Goal: Information Seeking & Learning: Learn about a topic

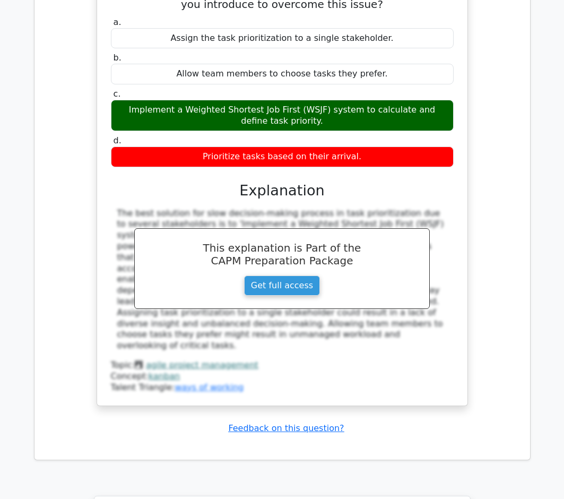
scroll to position [2530, 0]
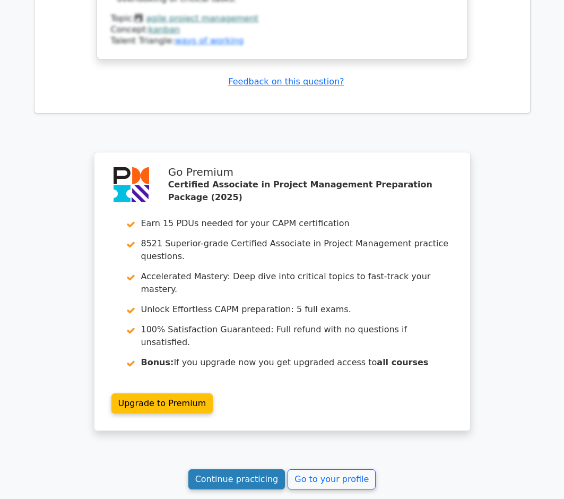
click at [218, 469] on link "Continue practicing" at bounding box center [236, 479] width 97 height 20
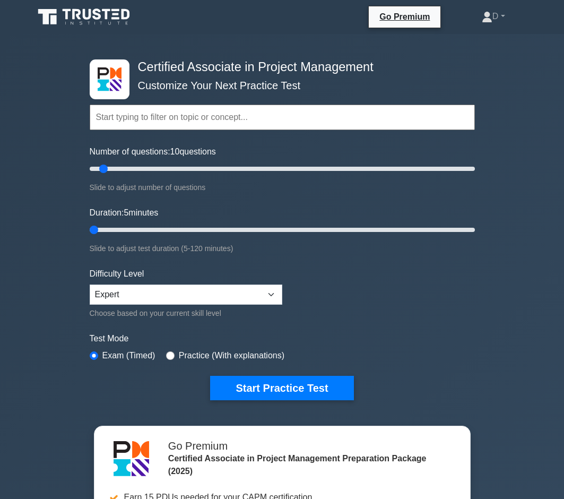
drag, startPoint x: 109, startPoint y: 230, endPoint x: 72, endPoint y: 243, distance: 39.3
type input "5"
click at [72, 243] on div "Certified Associate in Project Management Customize Your Next Practice Test Top…" at bounding box center [282, 357] width 564 height 647
click at [254, 115] on input "text" at bounding box center [282, 117] width 385 height 25
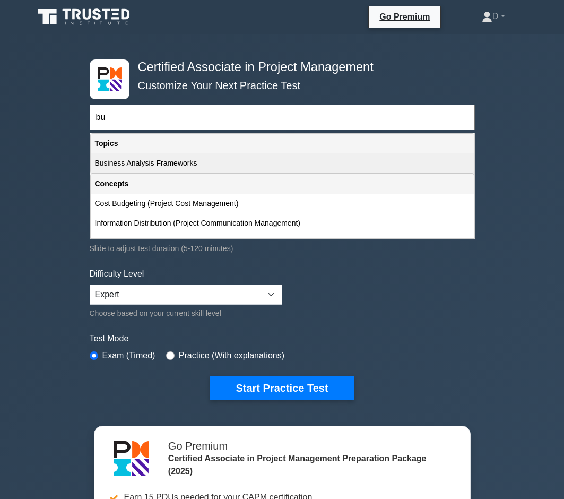
click at [219, 163] on div "Business Analysis Frameworks" at bounding box center [282, 163] width 383 height 20
type input "Business Analysis Frameworks"
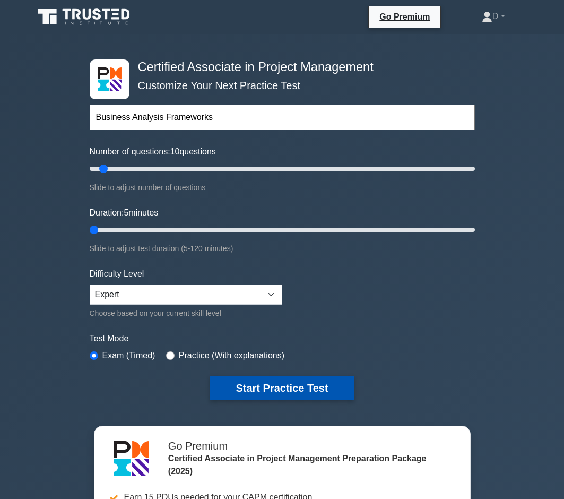
click at [256, 393] on button "Start Practice Test" at bounding box center [281, 388] width 143 height 24
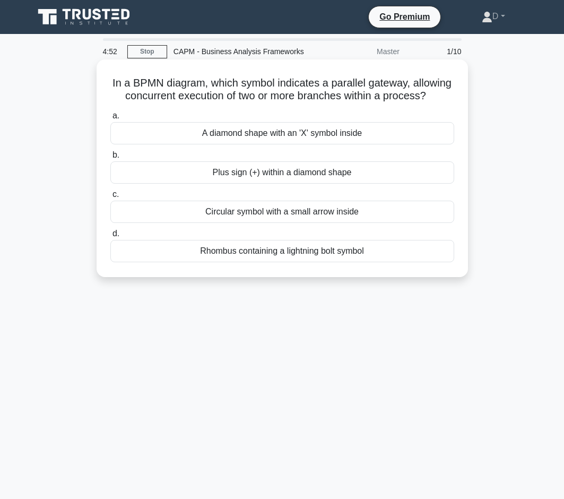
click at [176, 175] on div "Plus sign (+) within a diamond shape" at bounding box center [282, 172] width 344 height 22
click at [110, 159] on input "b. Plus sign (+) within a diamond shape" at bounding box center [110, 155] width 0 height 7
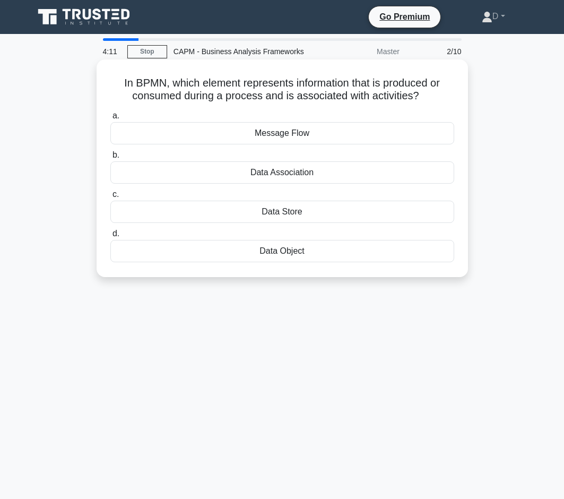
click at [346, 172] on div "Data Association" at bounding box center [282, 172] width 344 height 22
click at [110, 159] on input "b. Data Association" at bounding box center [110, 155] width 0 height 7
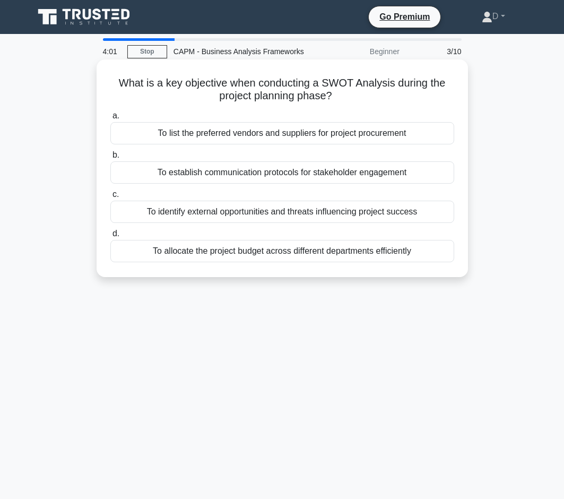
click at [169, 206] on div "To identify external opportunities and threats influencing project success" at bounding box center [282, 212] width 344 height 22
click at [110, 198] on input "c. To identify external opportunities and threats influencing project success" at bounding box center [110, 194] width 0 height 7
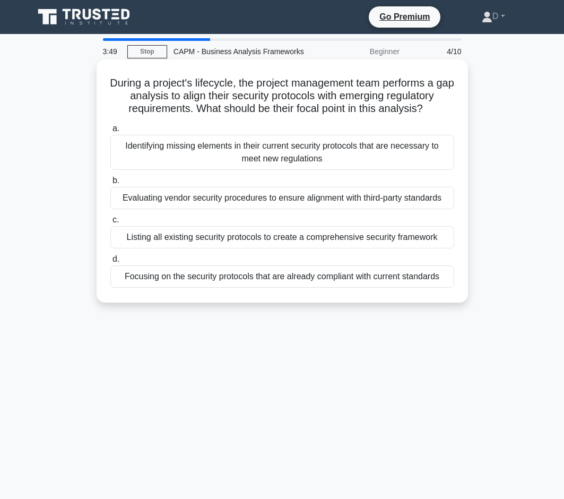
click at [144, 155] on div "Identifying missing elements in their current security protocols that are neces…" at bounding box center [282, 152] width 344 height 35
click at [110, 132] on input "a. Identifying missing elements in their current security protocols that are ne…" at bounding box center [110, 128] width 0 height 7
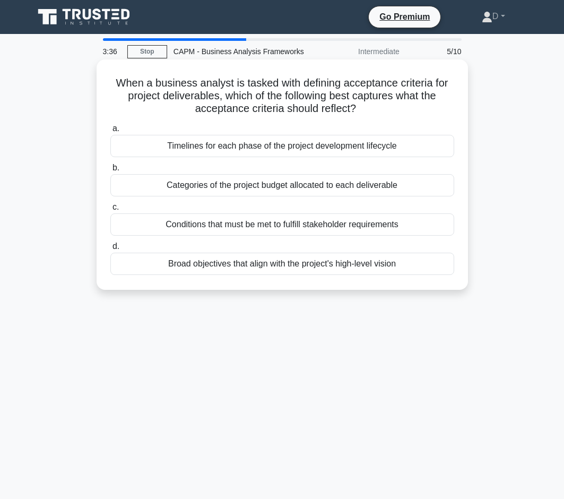
click at [123, 140] on div "Timelines for each phase of the project development lifecycle" at bounding box center [282, 146] width 344 height 22
click at [110, 132] on input "a. Timelines for each phase of the project development lifecycle" at bounding box center [110, 128] width 0 height 7
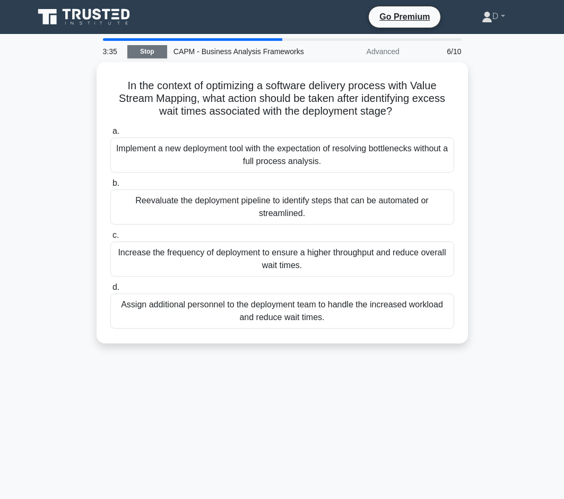
click at [133, 54] on link "Stop" at bounding box center [147, 51] width 40 height 13
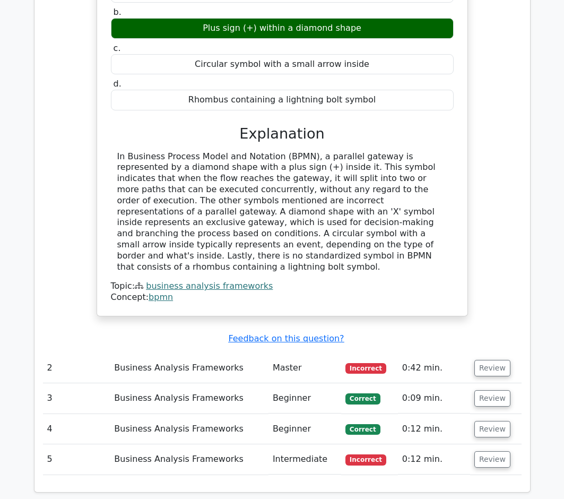
scroll to position [1200, 0]
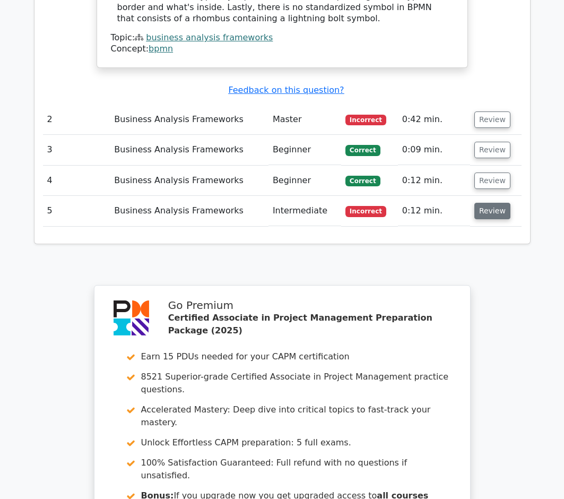
click at [489, 203] on button "Review" at bounding box center [492, 211] width 36 height 16
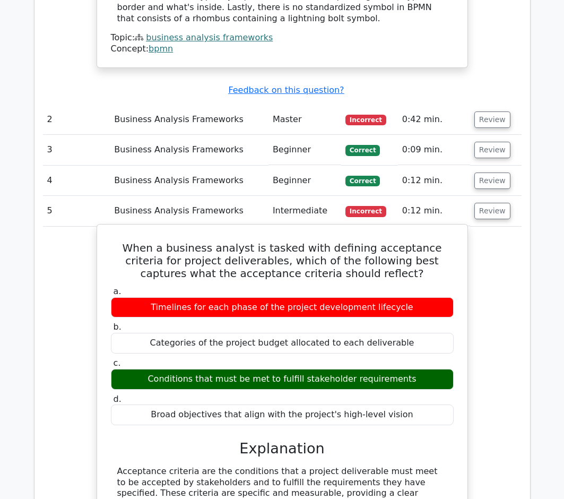
scroll to position [1109, 0]
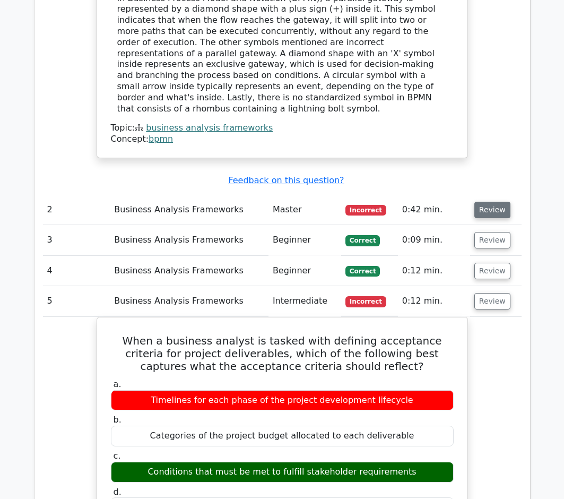
click at [490, 202] on button "Review" at bounding box center [492, 210] width 36 height 16
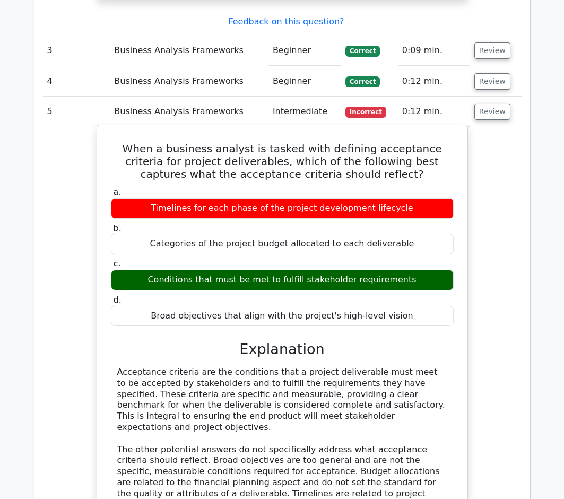
scroll to position [2187, 0]
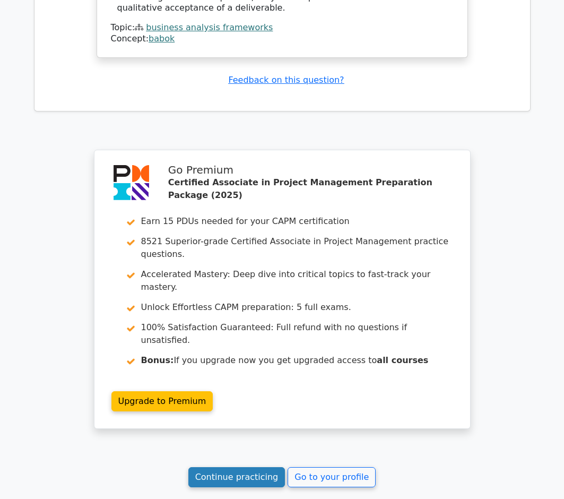
click at [257, 467] on link "Continue practicing" at bounding box center [236, 477] width 97 height 20
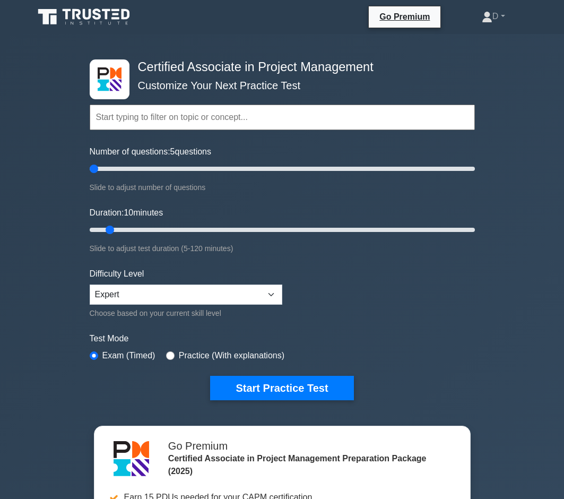
drag, startPoint x: 104, startPoint y: 168, endPoint x: 70, endPoint y: 185, distance: 38.4
type input "5"
click at [70, 185] on div "Certified Associate in Project Management Customize Your Next Practice Test Top…" at bounding box center [282, 357] width 564 height 647
drag, startPoint x: 106, startPoint y: 231, endPoint x: 54, endPoint y: 262, distance: 60.7
type input "5"
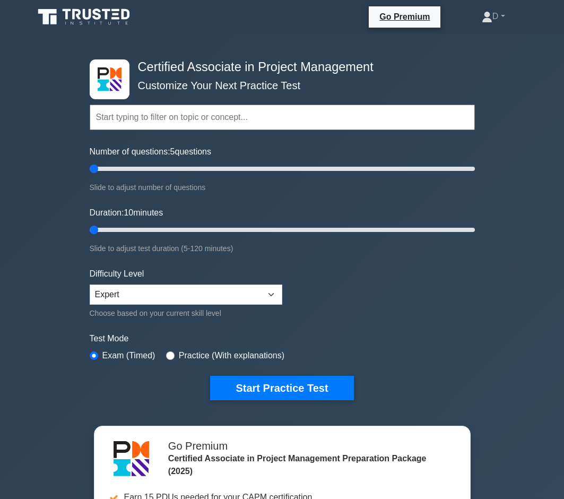
click at [53, 262] on div "Certified Associate in Project Management Customize Your Next Practice Test Top…" at bounding box center [282, 357] width 564 height 647
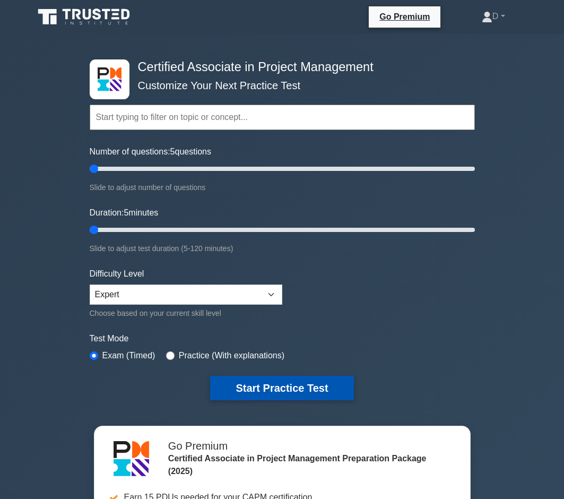
click at [243, 378] on button "Start Practice Test" at bounding box center [281, 388] width 143 height 24
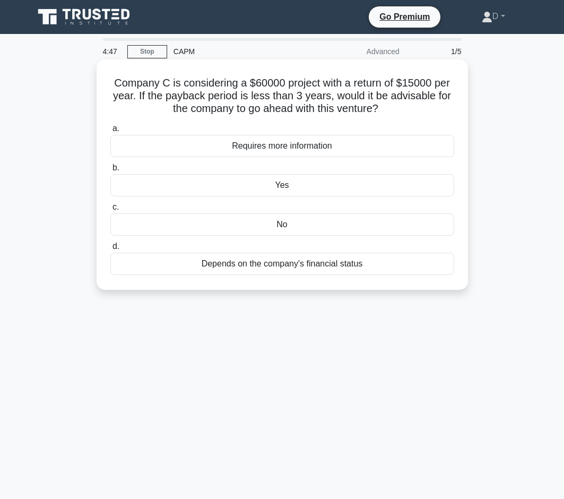
click at [252, 229] on div "No" at bounding box center [282, 224] width 344 height 22
click at [110, 211] on input "c. No" at bounding box center [110, 207] width 0 height 7
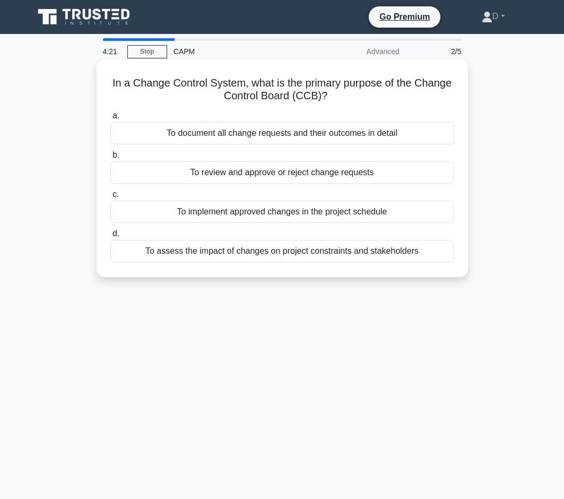
click at [265, 254] on div "To assess the impact of changes on project constraints and stakeholders" at bounding box center [282, 251] width 344 height 22
click at [110, 237] on input "d. To assess the impact of changes on project constraints and stakeholders" at bounding box center [110, 233] width 0 height 7
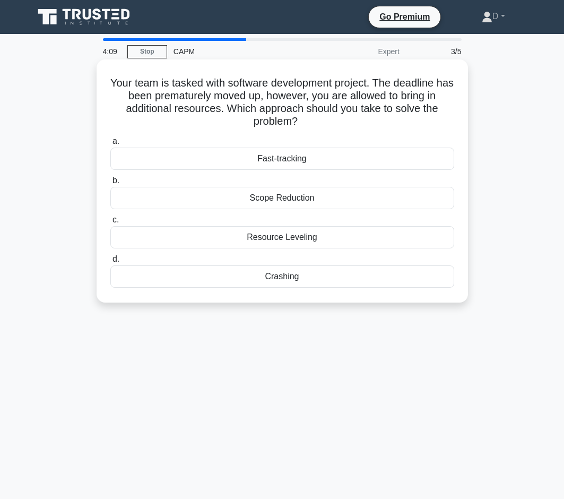
click at [242, 242] on div "Resource Leveling" at bounding box center [282, 237] width 344 height 22
click at [110, 223] on input "c. Resource Leveling" at bounding box center [110, 219] width 0 height 7
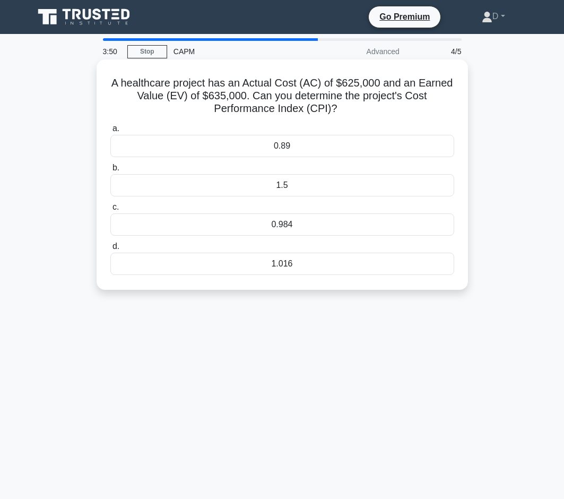
click at [278, 263] on div "1.016" at bounding box center [282, 264] width 344 height 22
click at [110, 250] on input "d. 1.016" at bounding box center [110, 246] width 0 height 7
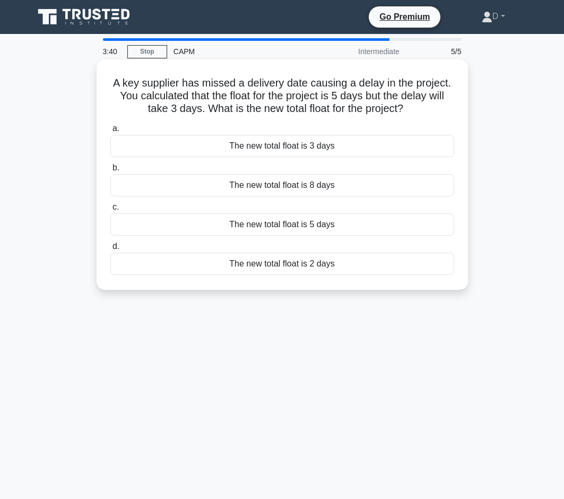
click at [299, 267] on div "The new total float is 2 days" at bounding box center [282, 264] width 344 height 22
click at [110, 250] on input "d. The new total float is 2 days" at bounding box center [110, 246] width 0 height 7
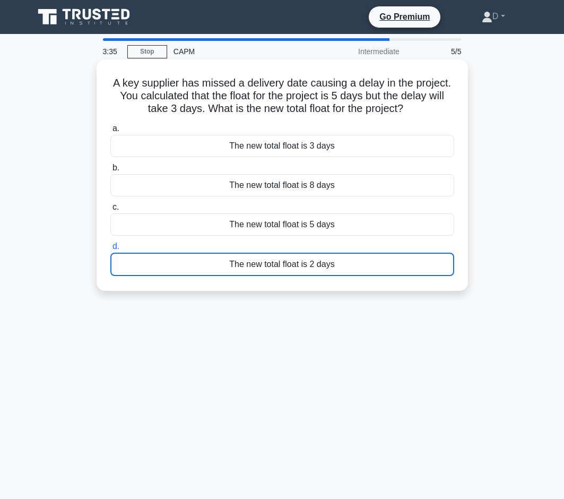
click at [204, 264] on div "The new total float is 2 days" at bounding box center [282, 264] width 344 height 23
click at [110, 250] on input "d. The new total float is 2 days" at bounding box center [110, 246] width 0 height 7
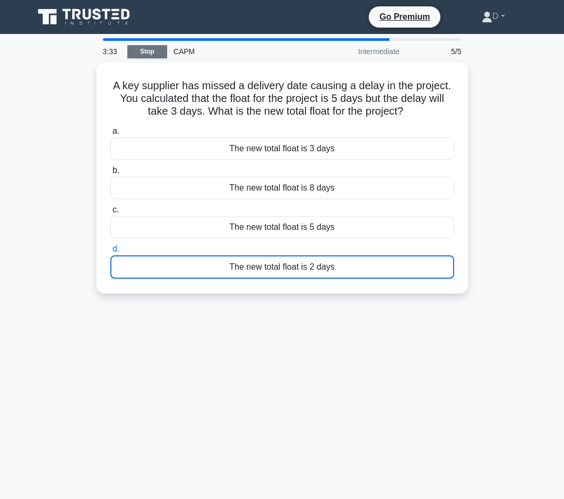
click at [143, 50] on link "Stop" at bounding box center [147, 51] width 40 height 13
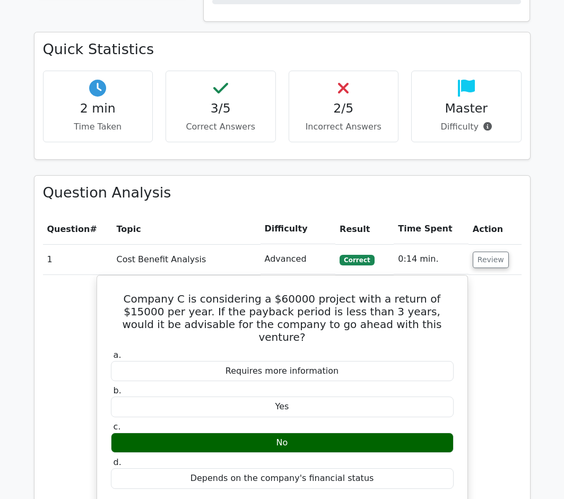
scroll to position [953, 0]
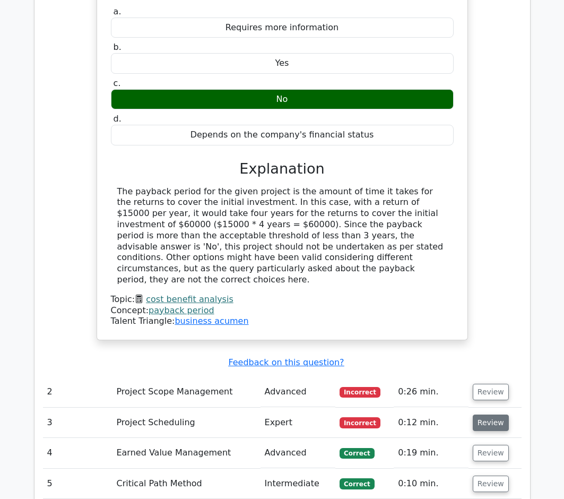
click at [485, 414] on button "Review" at bounding box center [491, 422] width 36 height 16
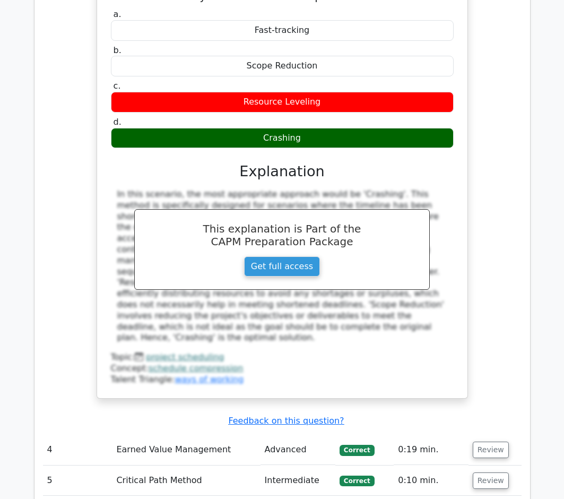
scroll to position [1098, 0]
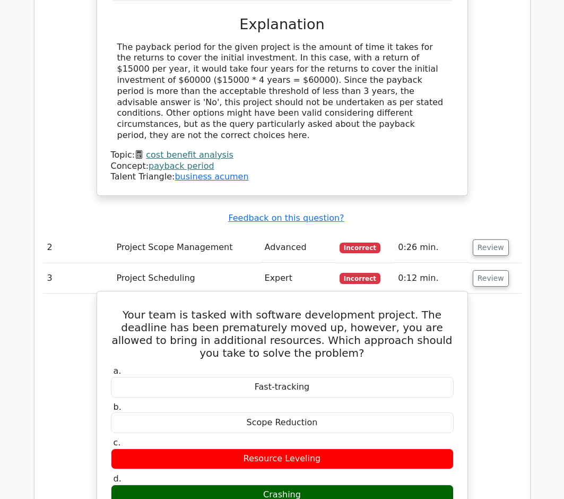
drag, startPoint x: 120, startPoint y: 255, endPoint x: 299, endPoint y: 433, distance: 253.2
copy div "Your team is tasked with software development project. The deadline has been pr…"
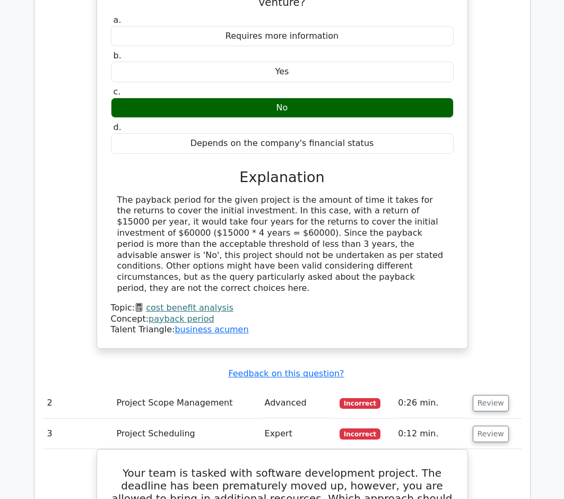
scroll to position [1030, 0]
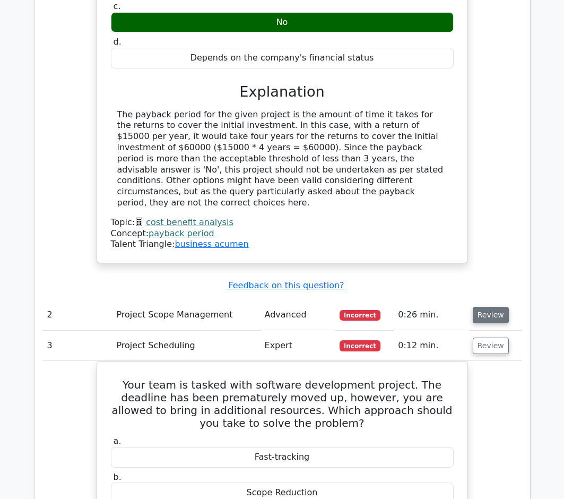
click at [487, 307] on button "Review" at bounding box center [491, 315] width 36 height 16
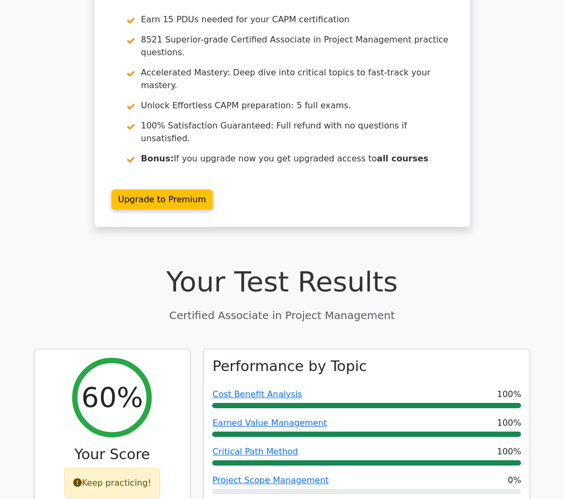
scroll to position [0, 0]
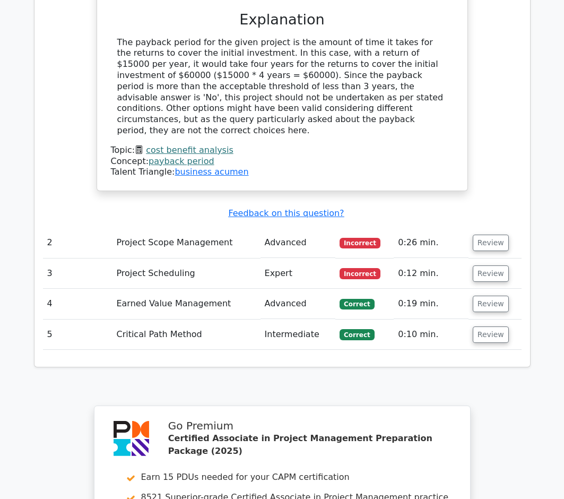
scroll to position [1425, 0]
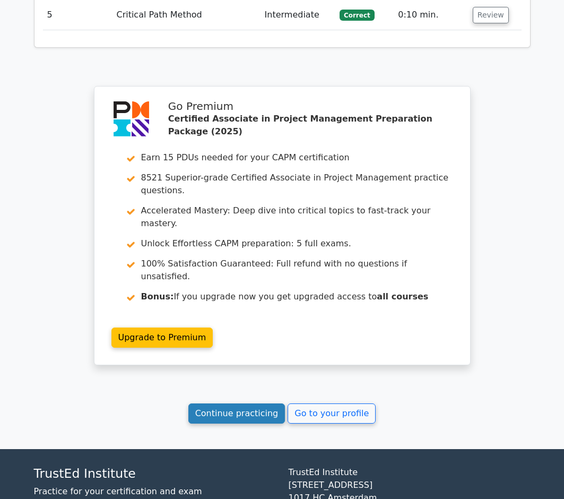
click at [213, 403] on link "Continue practicing" at bounding box center [236, 413] width 97 height 20
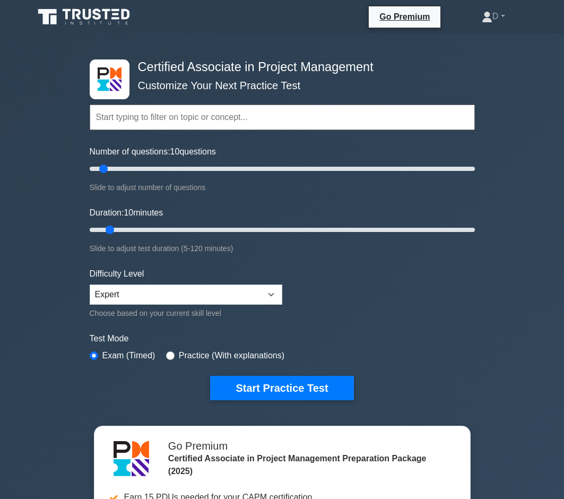
click at [99, 163] on input "Number of questions: 10 questions" at bounding box center [282, 168] width 385 height 13
drag, startPoint x: 103, startPoint y: 166, endPoint x: 76, endPoint y: 172, distance: 27.8
type input "5"
click at [76, 172] on div "Certified Associate in Project Management Customize Your Next Practice Test Top…" at bounding box center [282, 357] width 564 height 647
drag, startPoint x: 107, startPoint y: 226, endPoint x: 79, endPoint y: 234, distance: 28.7
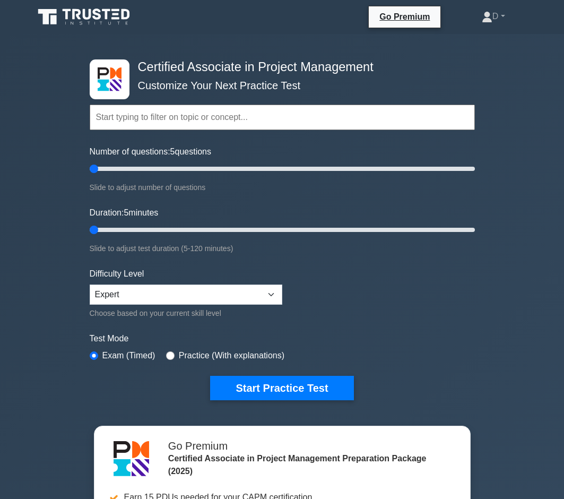
type input "5"
click at [79, 234] on div "Certified Associate in Project Management Customize Your Next Practice Test Top…" at bounding box center [282, 357] width 564 height 647
click at [174, 114] on input "text" at bounding box center [282, 117] width 385 height 25
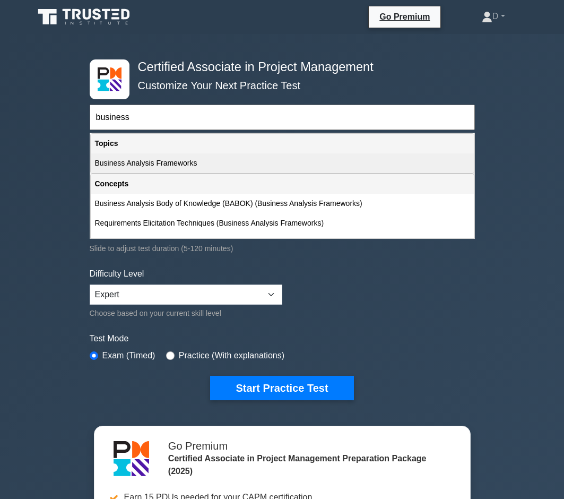
click at [189, 159] on div "Business Analysis Frameworks" at bounding box center [282, 163] width 383 height 20
type input "Business Analysis Frameworks"
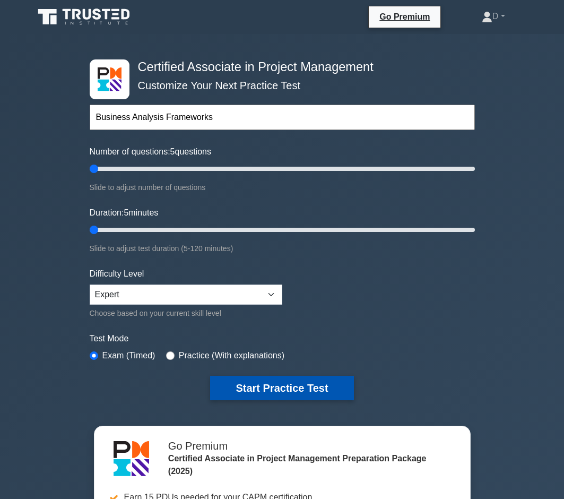
click at [301, 383] on button "Start Practice Test" at bounding box center [281, 388] width 143 height 24
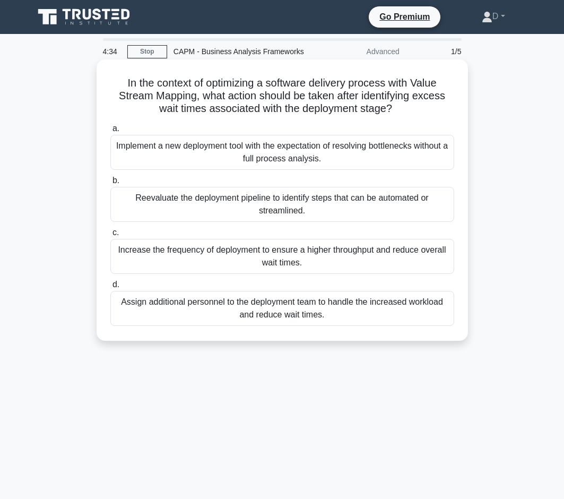
click at [271, 200] on div "Reevaluate the deployment pipeline to identify steps that can be automated or s…" at bounding box center [282, 204] width 344 height 35
click at [110, 184] on input "b. Reevaluate the deployment pipeline to identify steps that can be automated o…" at bounding box center [110, 180] width 0 height 7
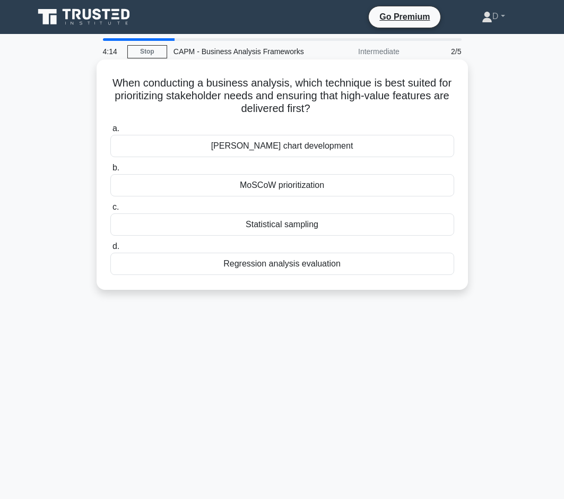
click at [257, 265] on div "Regression analysis evaluation" at bounding box center [282, 264] width 344 height 22
click at [110, 250] on input "d. Regression analysis evaluation" at bounding box center [110, 246] width 0 height 7
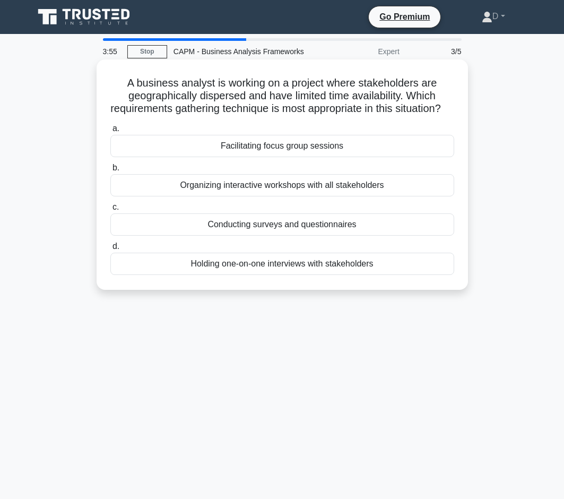
click at [277, 196] on div "Organizing interactive workshops with all stakeholders" at bounding box center [282, 185] width 344 height 22
click at [110, 171] on input "b. Organizing interactive workshops with all stakeholders" at bounding box center [110, 167] width 0 height 7
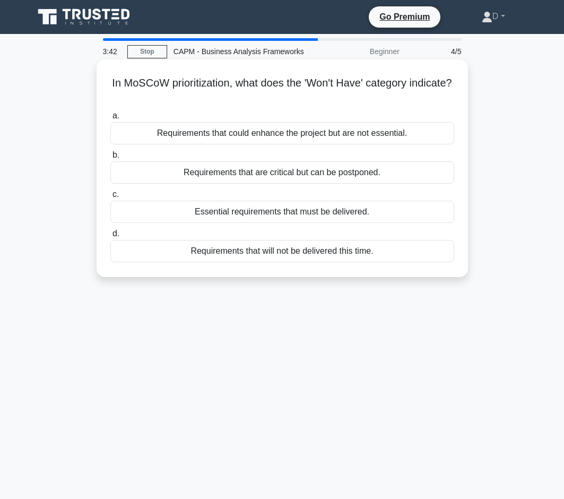
click at [327, 248] on div "Requirements that will not be delivered this time." at bounding box center [282, 251] width 344 height 22
click at [110, 237] on input "d. Requirements that will not be delivered this time." at bounding box center [110, 233] width 0 height 7
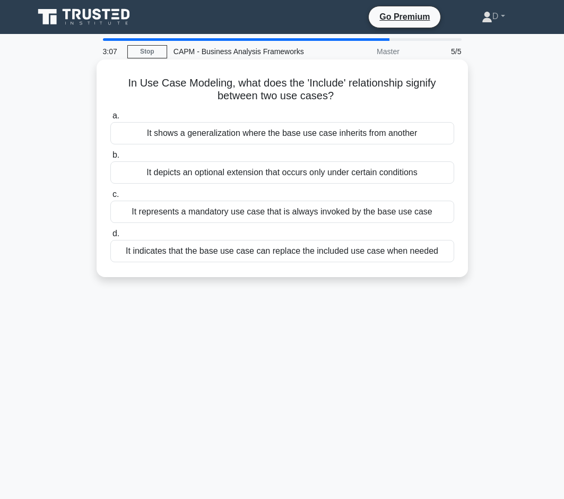
click at [211, 254] on div "It indicates that the base use case can replace the included use case when need…" at bounding box center [282, 251] width 344 height 22
click at [110, 237] on input "d. It indicates that the base use case can replace the included use case when n…" at bounding box center [110, 233] width 0 height 7
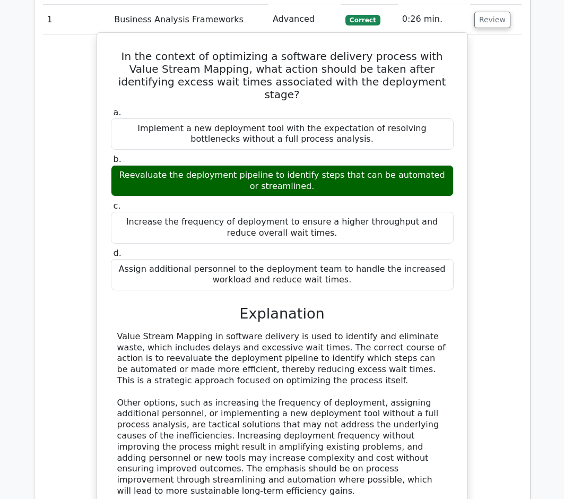
scroll to position [1059, 0]
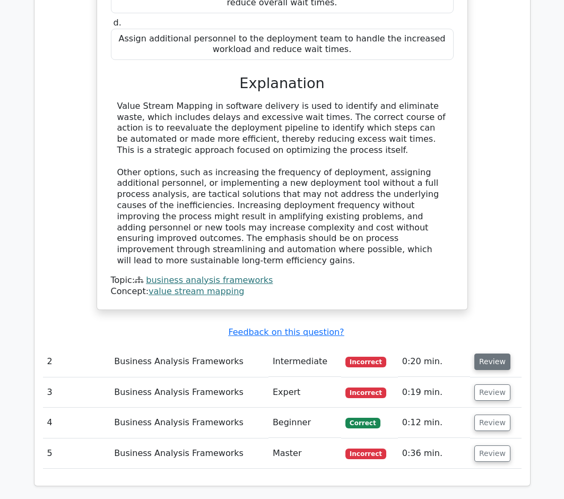
click at [492, 353] on button "Review" at bounding box center [492, 361] width 36 height 16
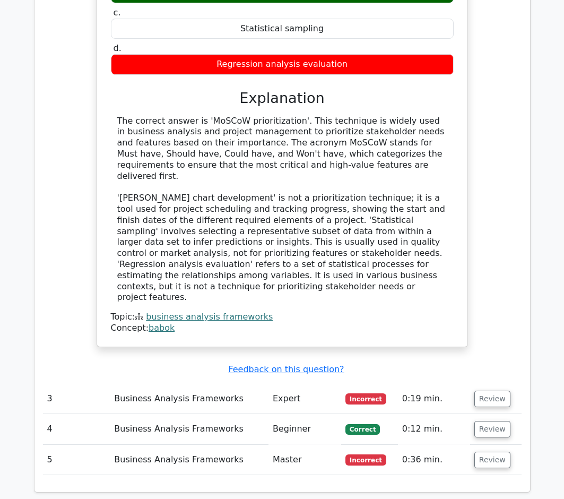
scroll to position [1582, 0]
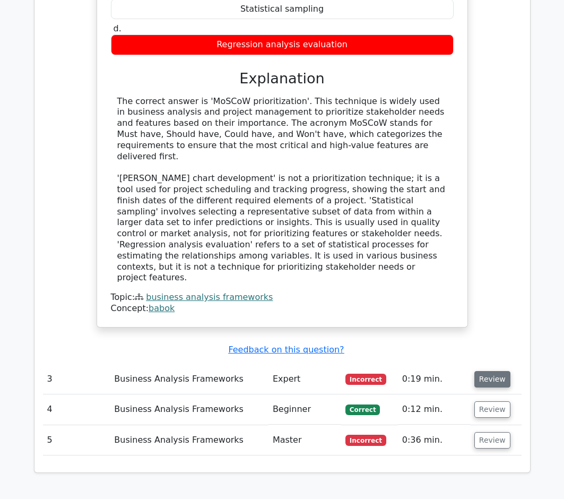
click at [497, 371] on button "Review" at bounding box center [492, 379] width 36 height 16
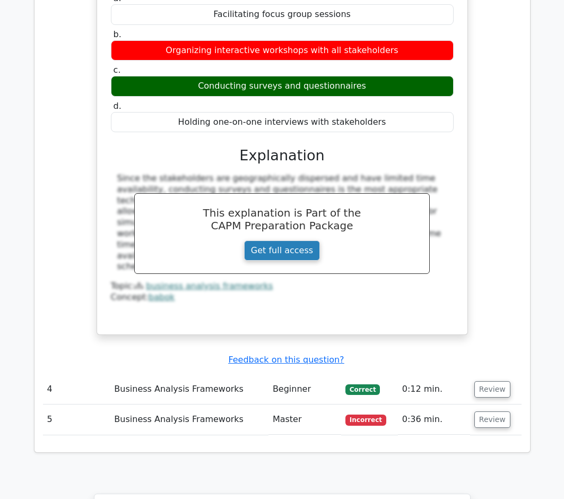
scroll to position [2165, 0]
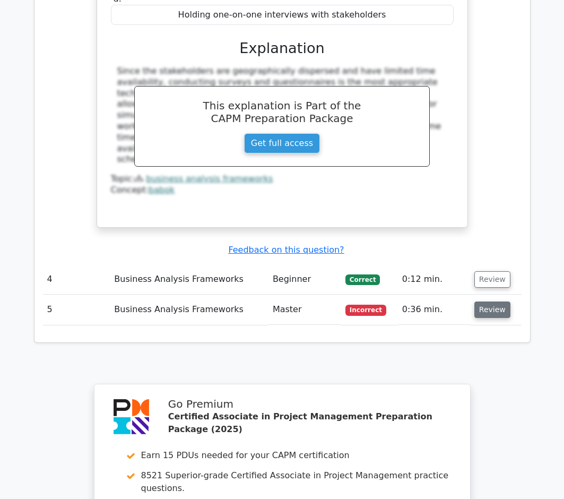
click at [487, 301] on button "Review" at bounding box center [492, 309] width 36 height 16
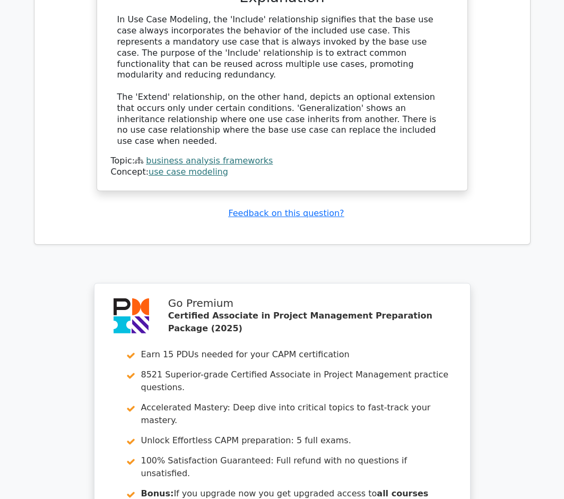
scroll to position [2830, 0]
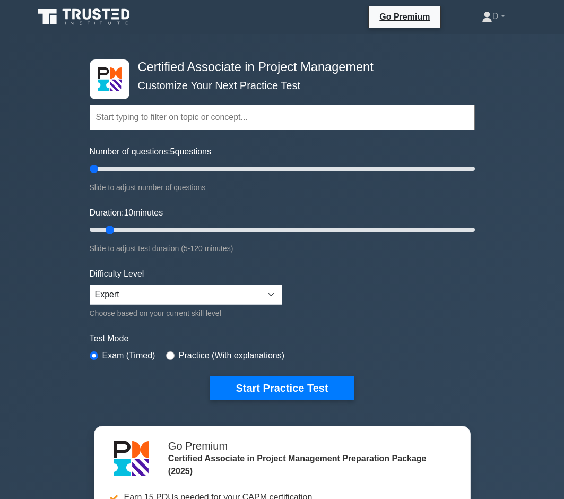
drag, startPoint x: 96, startPoint y: 168, endPoint x: 79, endPoint y: 200, distance: 35.6
type input "5"
click at [77, 189] on div "Certified Associate in Project Management Customize Your Next Practice Test Top…" at bounding box center [282, 357] width 564 height 647
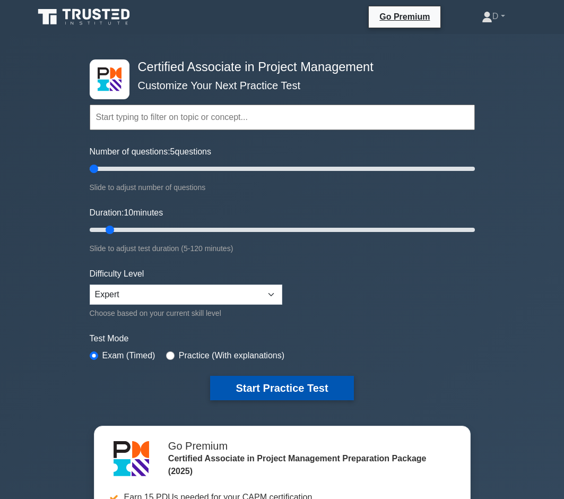
click at [256, 383] on button "Start Practice Test" at bounding box center [281, 388] width 143 height 24
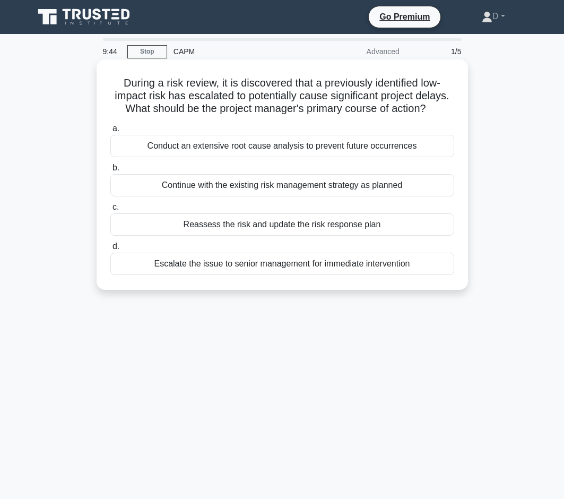
click at [249, 153] on div "Conduct an extensive root cause analysis to prevent future occurrences" at bounding box center [282, 146] width 344 height 22
click at [110, 132] on input "a. Conduct an extensive root cause analysis to prevent future occurrences" at bounding box center [110, 128] width 0 height 7
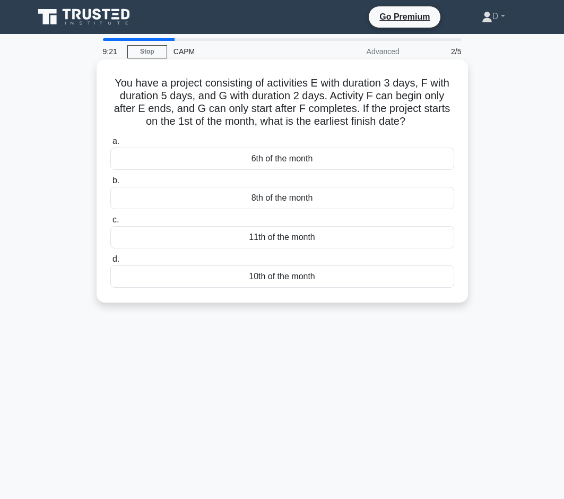
click at [270, 203] on div "8th of the month" at bounding box center [282, 198] width 344 height 22
click at [110, 184] on input "b. 8th of the month" at bounding box center [110, 180] width 0 height 7
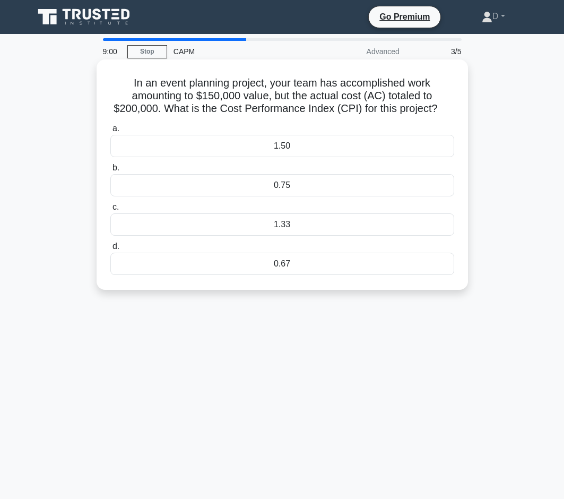
click at [273, 181] on div "0.75" at bounding box center [282, 185] width 344 height 22
click at [110, 171] on input "b. 0.75" at bounding box center [110, 167] width 0 height 7
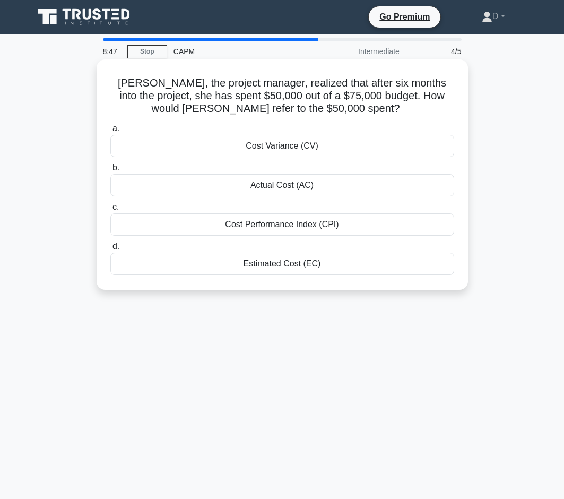
click at [253, 179] on div "Actual Cost (AC)" at bounding box center [282, 185] width 344 height 22
click at [110, 171] on input "b. Actual Cost (AC)" at bounding box center [110, 167] width 0 height 7
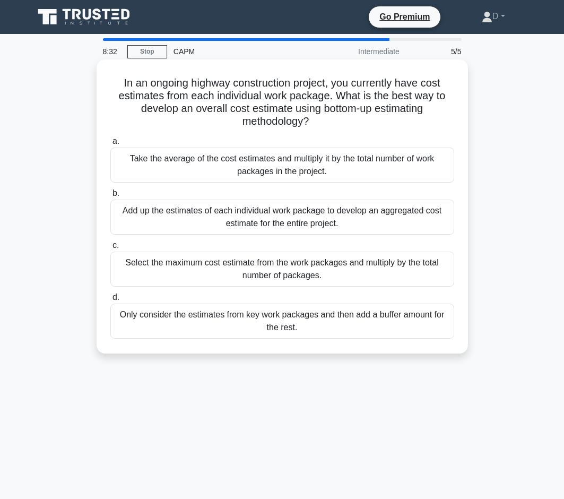
click at [247, 225] on div "Add up the estimates of each individual work package to develop an aggregated c…" at bounding box center [282, 217] width 344 height 35
click at [110, 197] on input "b. Add up the estimates of each individual work package to develop an aggregate…" at bounding box center [110, 193] width 0 height 7
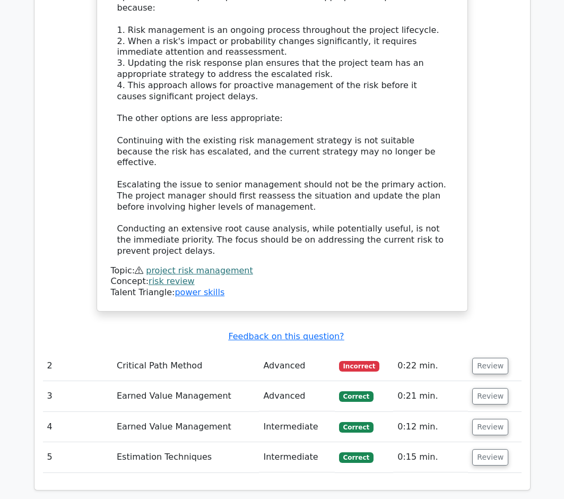
scroll to position [1352, 0]
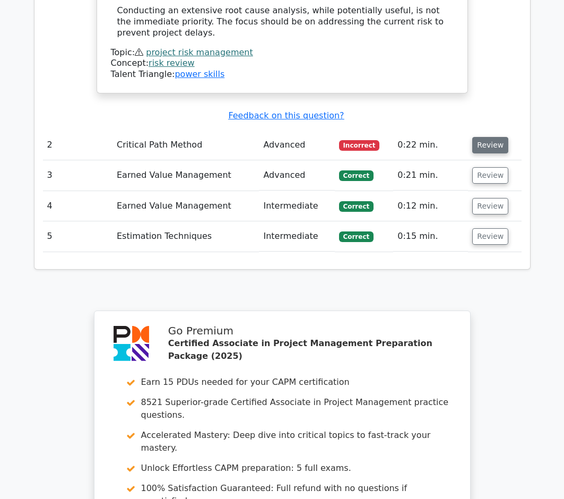
click at [479, 137] on button "Review" at bounding box center [490, 145] width 36 height 16
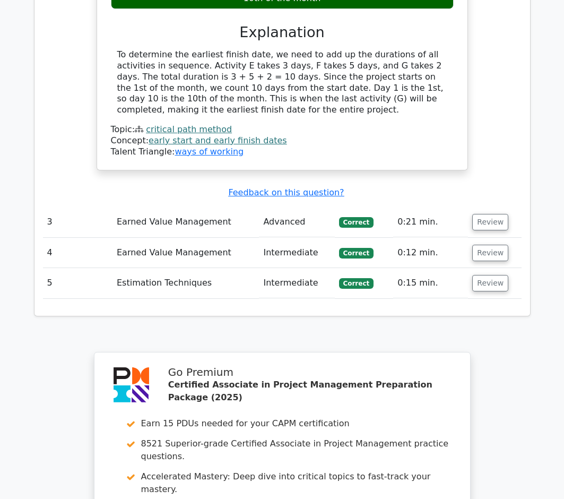
scroll to position [1964, 0]
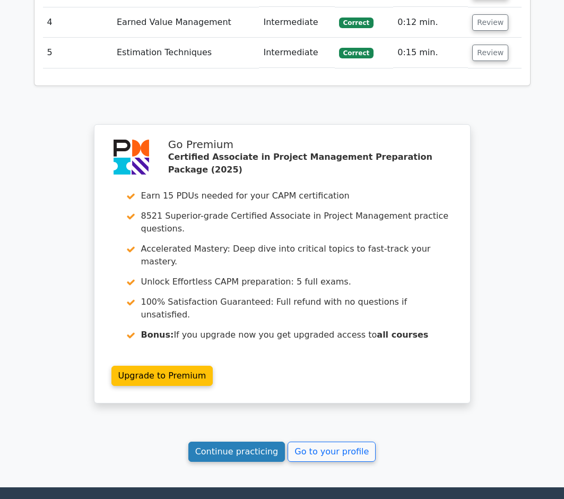
click at [244, 441] on link "Continue practicing" at bounding box center [236, 451] width 97 height 20
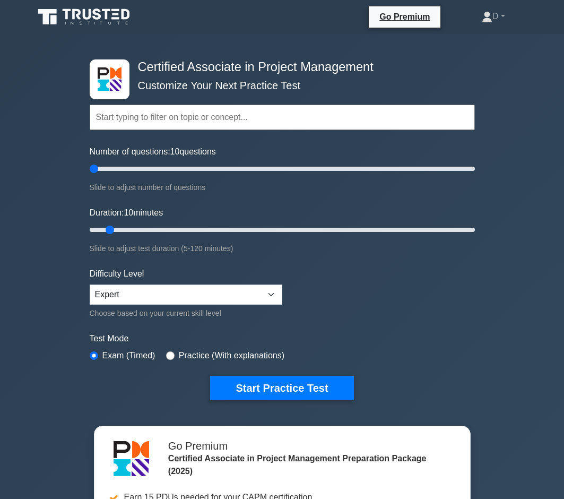
drag, startPoint x: 102, startPoint y: 169, endPoint x: 56, endPoint y: 207, distance: 60.3
type input "5"
click at [56, 207] on div "Certified Associate in Project Management Customize Your Next Practice Test Top…" at bounding box center [282, 357] width 564 height 647
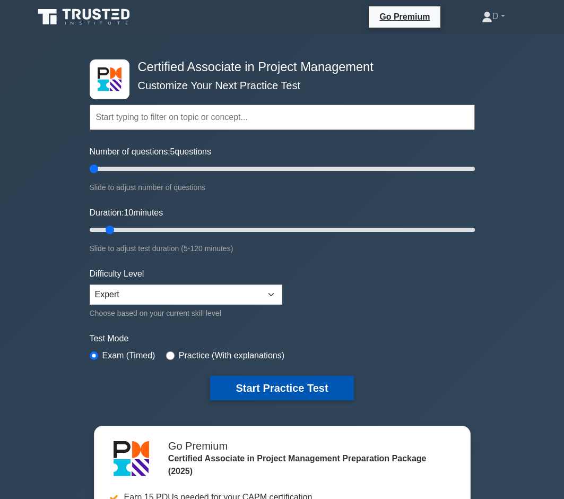
click at [246, 379] on button "Start Practice Test" at bounding box center [281, 388] width 143 height 24
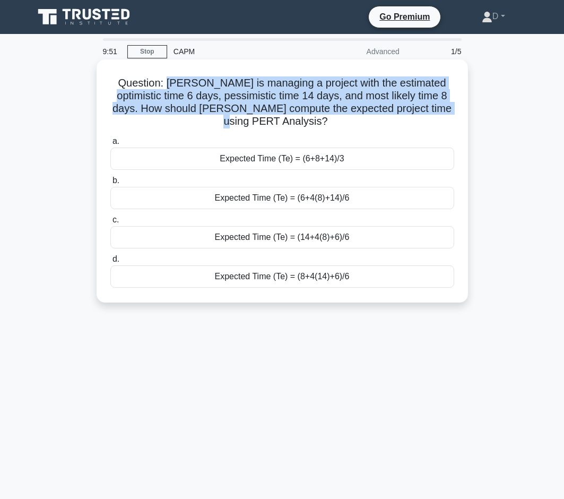
drag, startPoint x: 160, startPoint y: 83, endPoint x: 458, endPoint y: 102, distance: 298.8
click at [458, 102] on div "Question: [PERSON_NAME] is managing a project with the estimated optimistic tim…" at bounding box center [282, 181] width 363 height 235
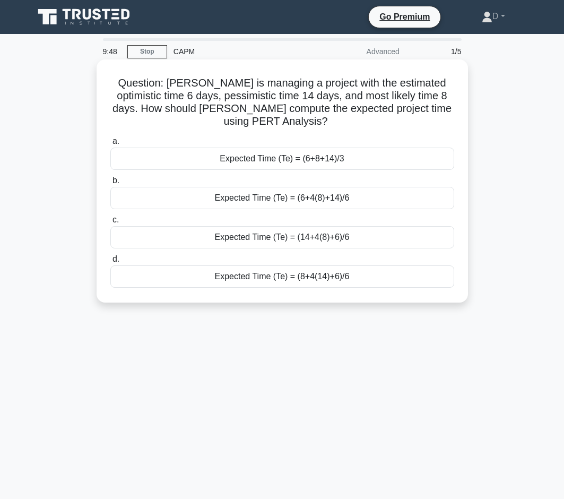
click at [357, 148] on div "Expected Time (Te) = (6+8+14)/3" at bounding box center [282, 159] width 344 height 22
click at [110, 144] on input "a. Expected Time (Te) = (6+8+14)/3" at bounding box center [110, 141] width 0 height 7
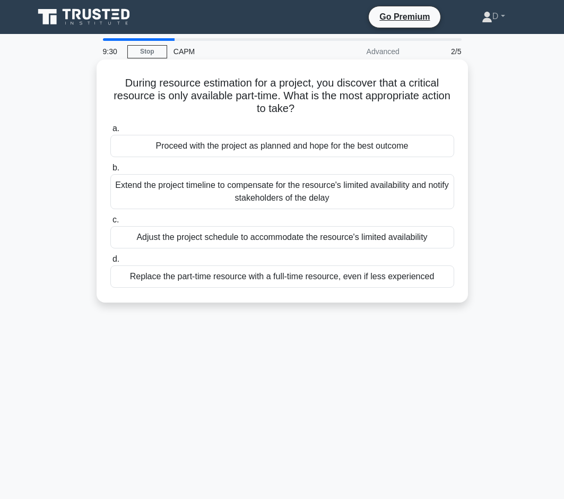
click at [221, 181] on div "Extend the project timeline to compensate for the resource's limited availabili…" at bounding box center [282, 191] width 344 height 35
click at [110, 171] on input "b. Extend the project timeline to compensate for the resource's limited availab…" at bounding box center [110, 167] width 0 height 7
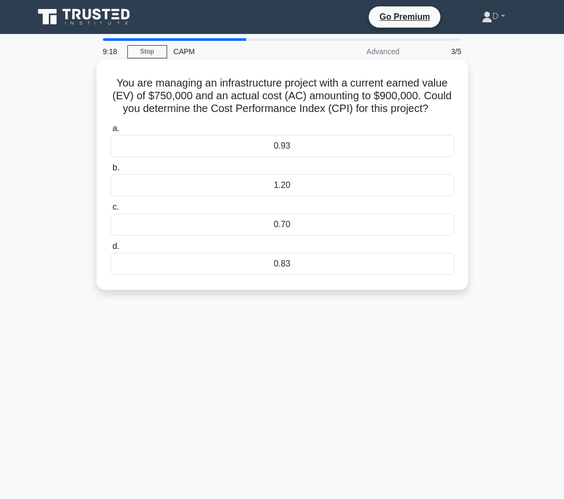
click at [289, 257] on div "0.83" at bounding box center [282, 264] width 344 height 22
click at [110, 250] on input "d. 0.83" at bounding box center [110, 246] width 0 height 7
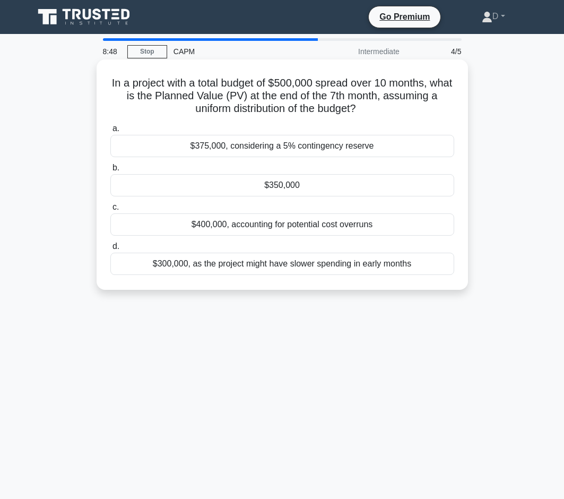
click at [296, 186] on div "$350,000" at bounding box center [282, 185] width 344 height 22
click at [110, 171] on input "b. $350,000" at bounding box center [110, 167] width 0 height 7
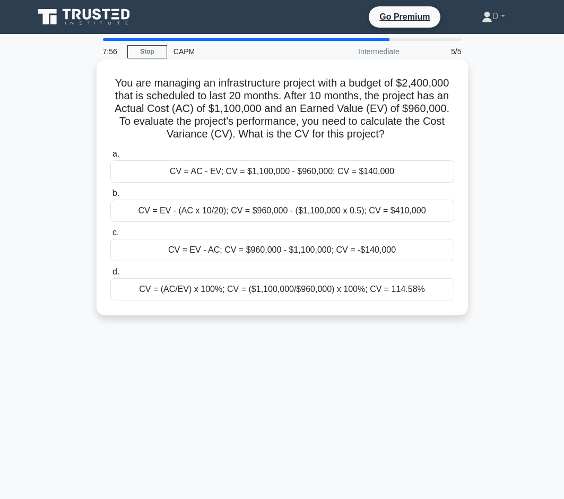
click at [359, 246] on div "CV = EV - AC; CV = $960,000 - $1,100,000; CV = -$140,000" at bounding box center [282, 250] width 344 height 22
click at [110, 236] on input "c. CV = EV - AC; CV = $960,000 - $1,100,000; CV = -$140,000" at bounding box center [110, 232] width 0 height 7
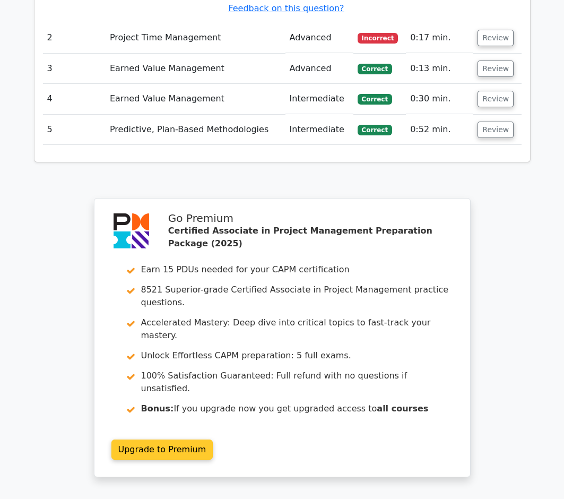
scroll to position [855, 0]
